Goal: Task Accomplishment & Management: Complete application form

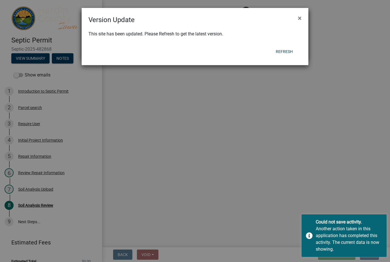
select select "92abfdc4-a32e-4fda-8546-51d3978c14c9"
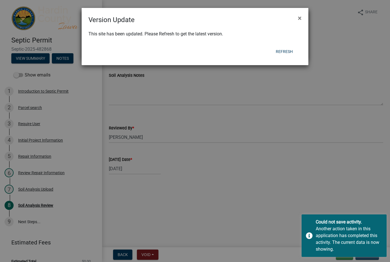
click at [288, 53] on button "Refresh" at bounding box center [284, 52] width 26 height 10
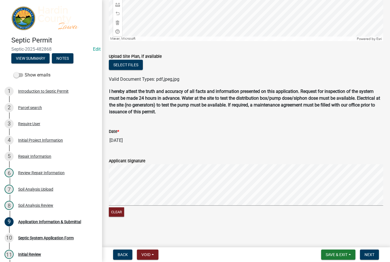
scroll to position [441, 0]
click at [345, 254] on span "Save & Exit" at bounding box center [337, 255] width 22 height 5
click at [343, 240] on button "Save & Exit" at bounding box center [332, 240] width 45 height 14
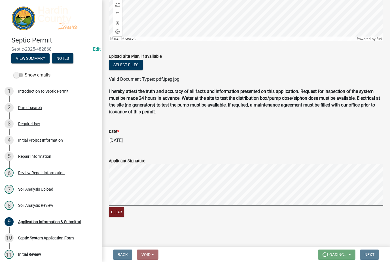
scroll to position [0, 0]
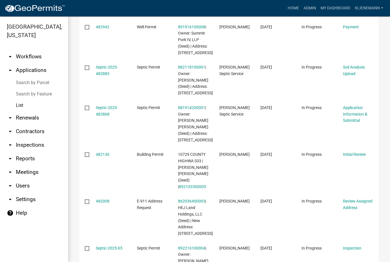
scroll to position [206, 0]
